Goal: Task Accomplishment & Management: Manage account settings

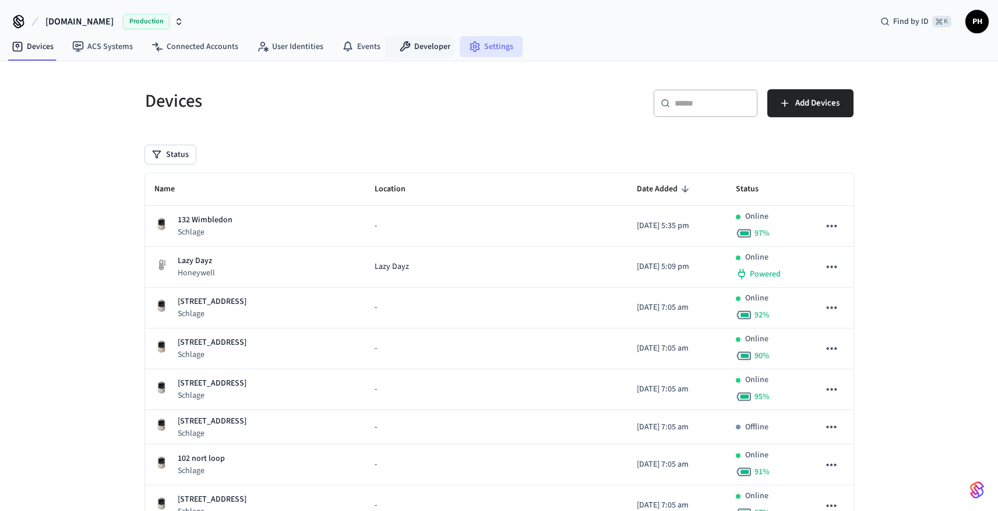
click at [474, 47] on icon at bounding box center [475, 47] width 12 height 12
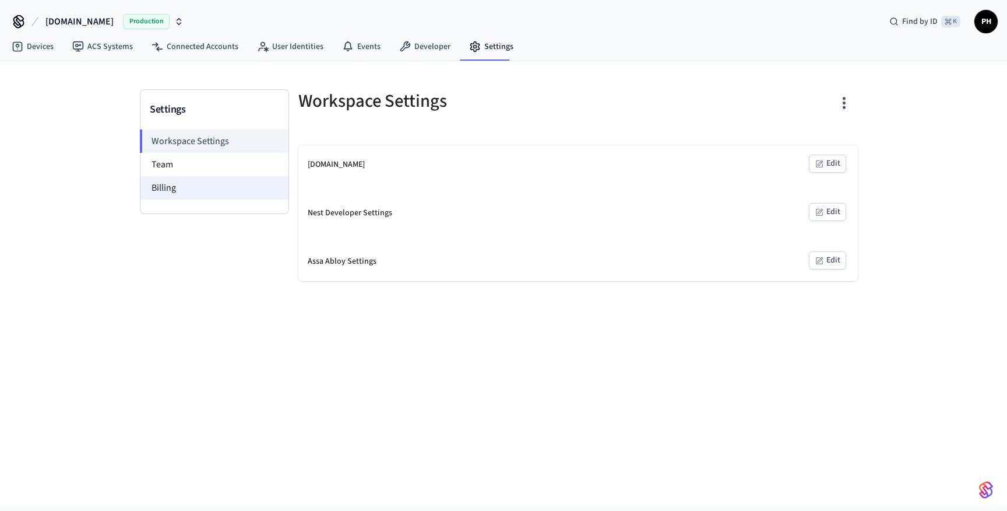
click at [204, 185] on li "Billing" at bounding box center [214, 187] width 148 height 23
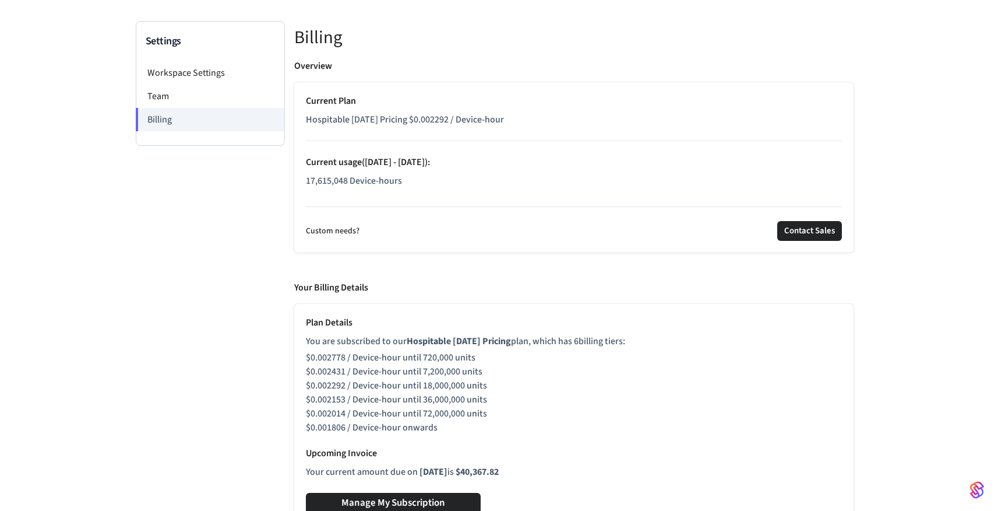
scroll to position [82, 0]
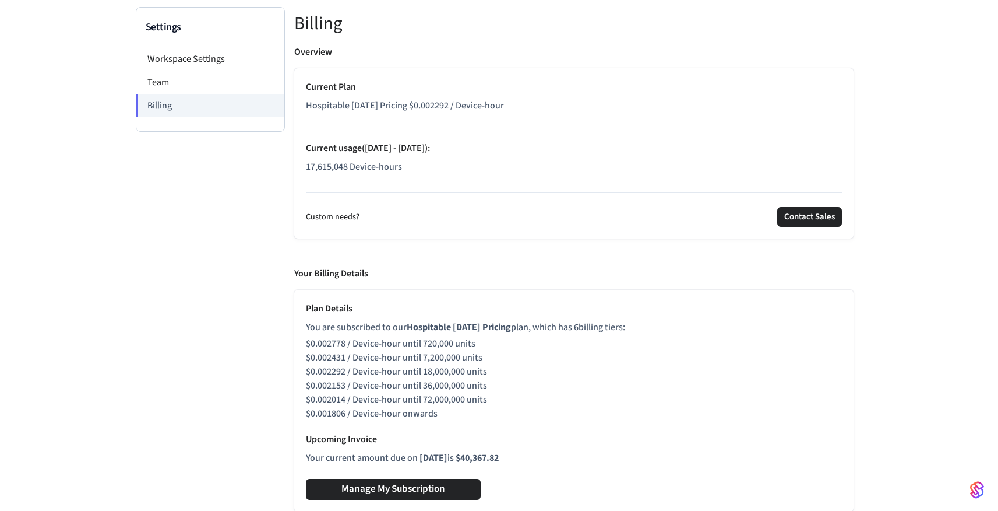
click at [431, 485] on button "Manage My Subscription" at bounding box center [393, 489] width 175 height 21
